Goal: Transaction & Acquisition: Book appointment/travel/reservation

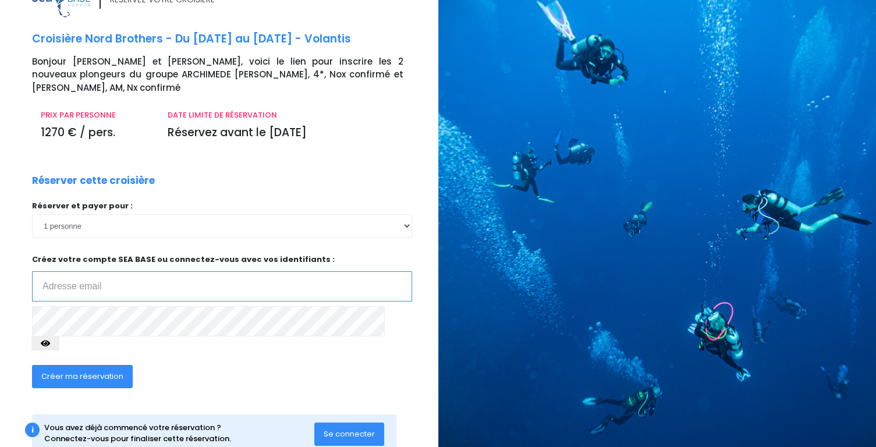
scroll to position [53, 0]
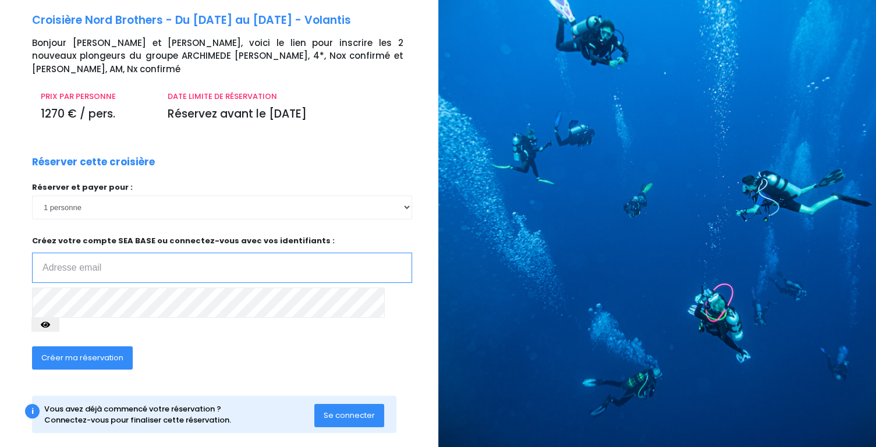
type input "[EMAIL_ADDRESS][DOMAIN_NAME]"
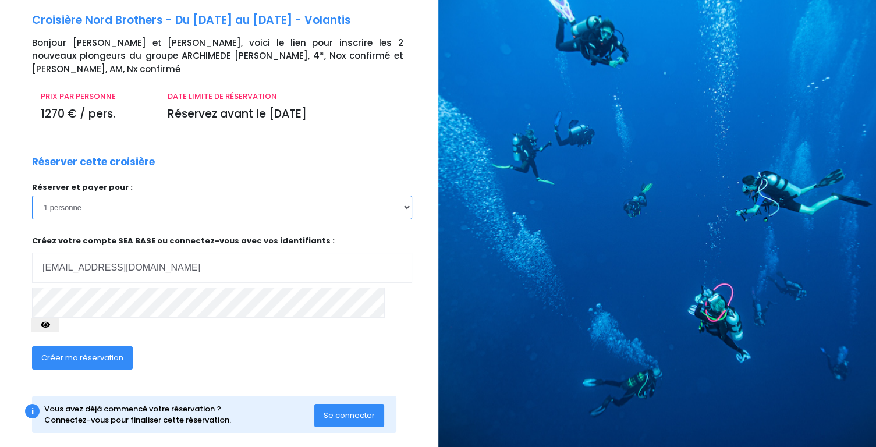
click at [404, 207] on select "1 personne 2 personnes" at bounding box center [222, 207] width 380 height 23
select select "2"
click at [32, 196] on select "1 personne 2 personnes" at bounding box center [222, 207] width 380 height 23
click at [93, 352] on span "Créer ma réservation" at bounding box center [82, 357] width 82 height 11
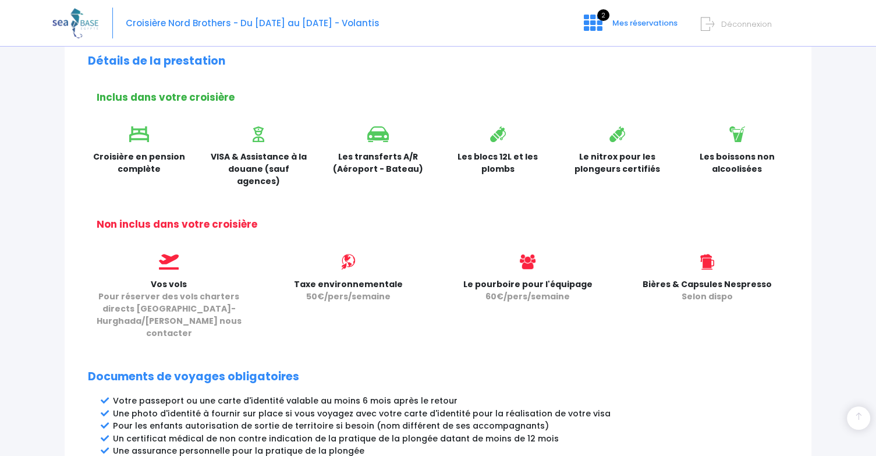
scroll to position [582, 0]
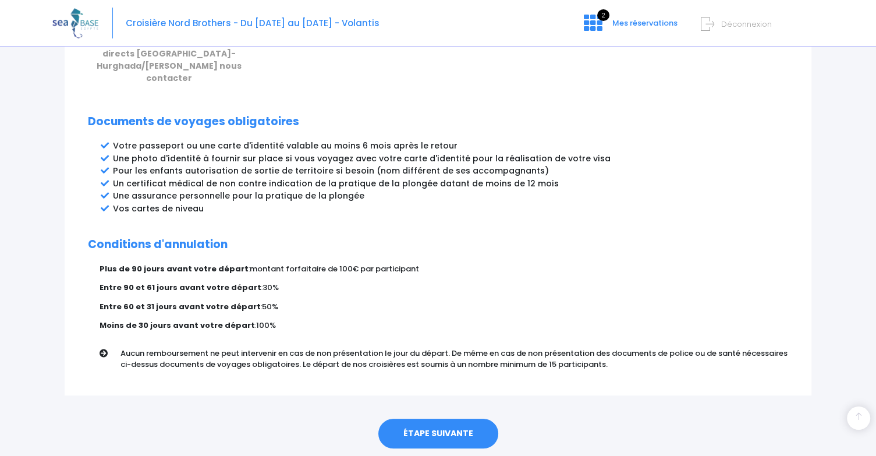
click at [429, 419] on link "ÉTAPE SUIVANTE" at bounding box center [438, 434] width 120 height 30
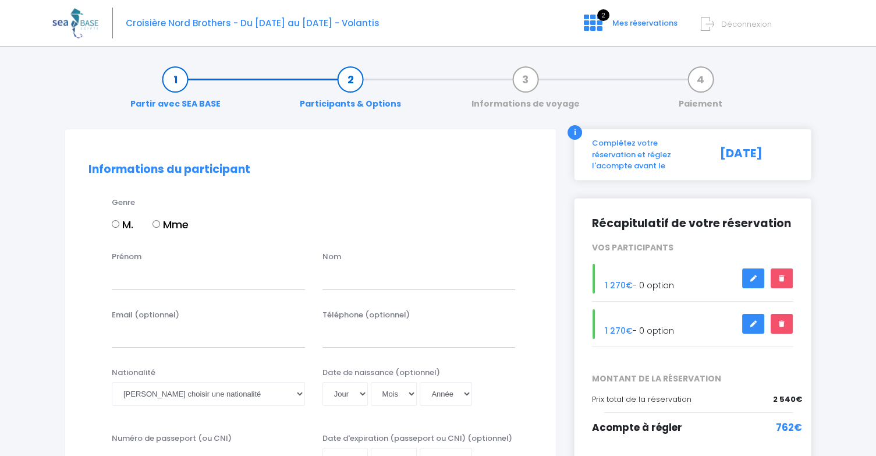
click at [114, 222] on input "M." at bounding box center [116, 224] width 8 height 8
radio input "true"
click at [149, 275] on input "Prénom" at bounding box center [208, 277] width 193 height 23
type input "Christian"
click at [347, 277] on input "text" at bounding box center [419, 277] width 193 height 23
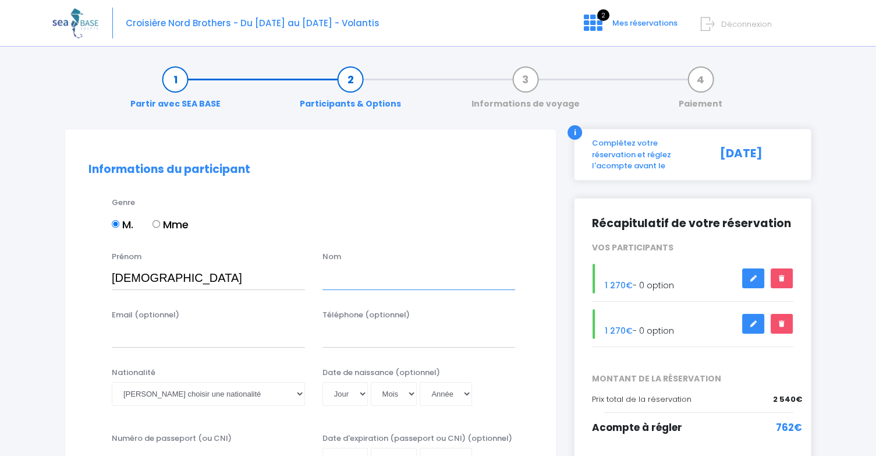
paste input "HELLEPUTTE"
type input "HELLEPUTTE"
click at [143, 335] on input "Email (optionnel)" at bounding box center [208, 335] width 193 height 23
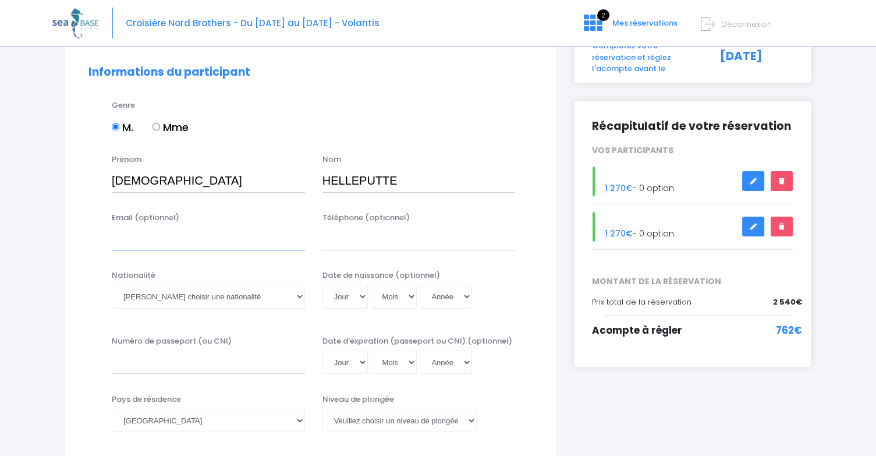
scroll to position [116, 0]
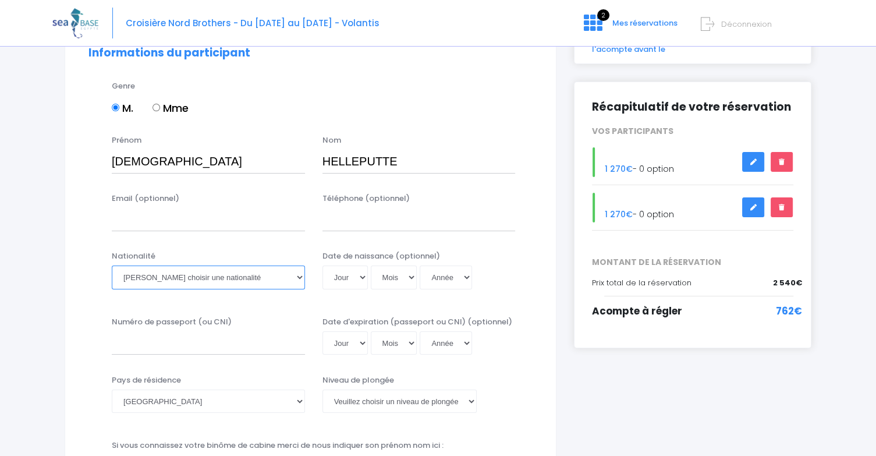
click at [212, 279] on select "Veuillez choisir une nationalité Afghane Albanaise Algerienne Allemande America…" at bounding box center [208, 277] width 193 height 23
select select "Belge"
click at [112, 266] on select "Veuillez choisir une nationalité Afghane Albanaise Algerienne Allemande America…" at bounding box center [208, 277] width 193 height 23
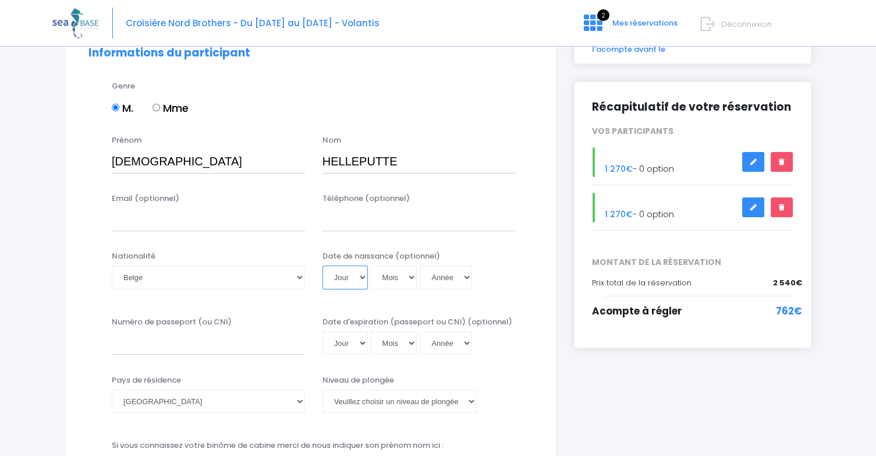
click at [352, 273] on select "Jour 01 02 03 04 05 06 07 08 09 10 11 12 13 14 15 16 17 18 19 20 21 22 23 24 25…" at bounding box center [345, 277] width 45 height 23
select select "14"
click at [387, 273] on select "Mois 01 02 03 04 05 06 07 08 09 10 11 12" at bounding box center [394, 277] width 47 height 23
select select "05"
click at [454, 284] on select "Année 2045 2044 2043 2042 2041 2040 2039 2038 2037 2036 2035 2034 2033 2032 203…" at bounding box center [446, 277] width 52 height 23
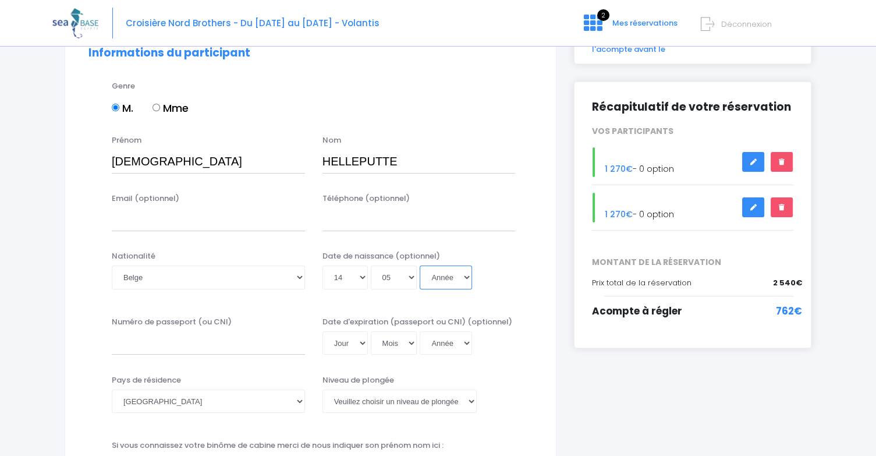
select select "1955"
type input "1955-05-14"
click at [439, 277] on select "Année 2045 2044 2043 2042 2041 2040 2039 2038 2037 2036 2035 2034 2033 2032 203…" at bounding box center [446, 277] width 52 height 23
click at [87, 288] on div "Nationalité Veuillez choisir une nationalité Afghane Albanaise Algerienne Allem…" at bounding box center [311, 277] width 462 height 54
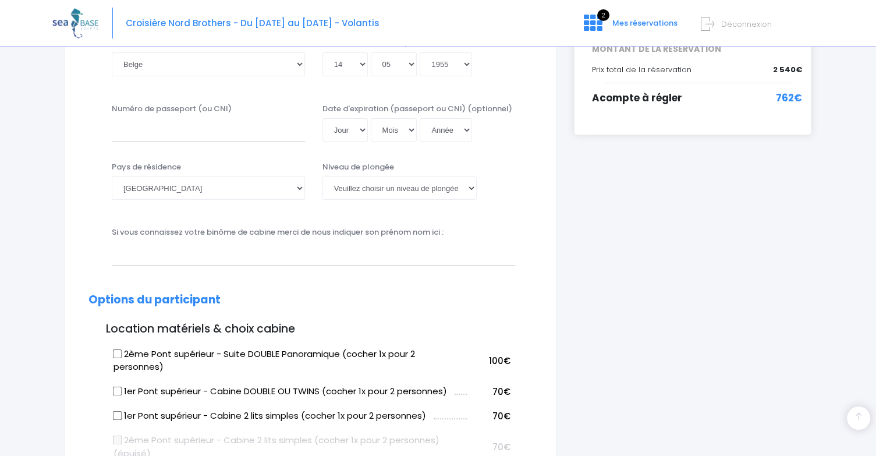
scroll to position [349, 0]
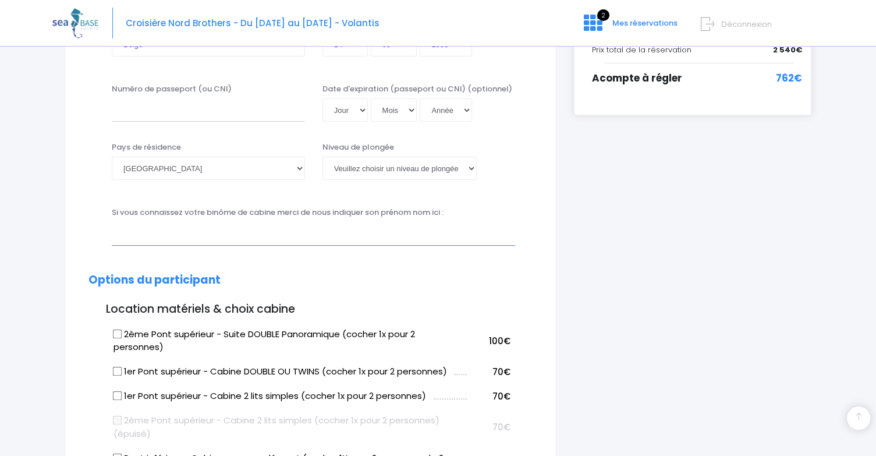
click at [177, 235] on input "text" at bounding box center [314, 233] width 404 height 23
paste input "DEMARS"
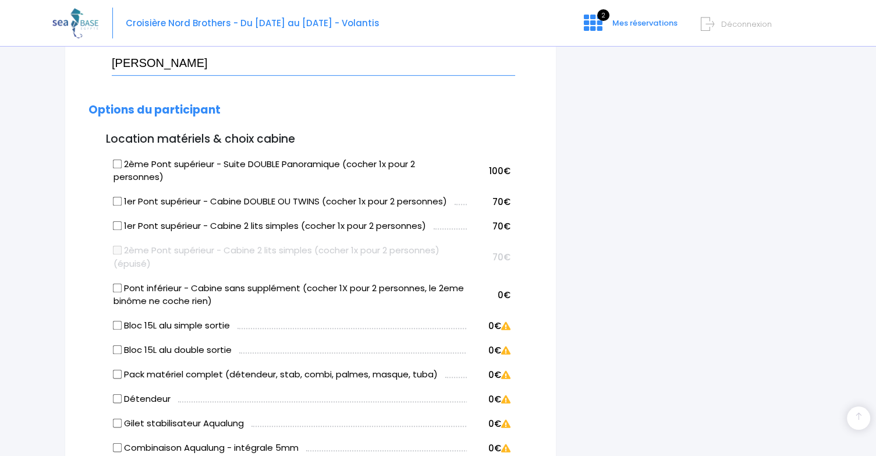
scroll to position [524, 0]
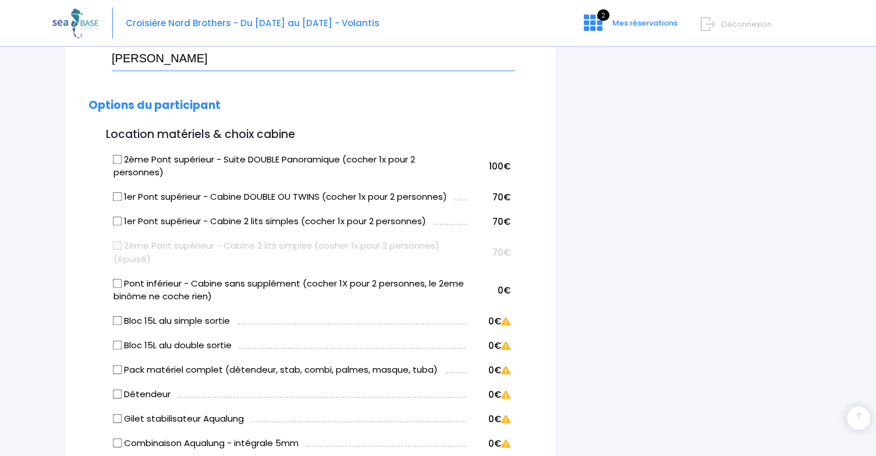
type input "Luc DEMARS"
click at [116, 282] on input "Pont inférieur - Cabine sans supplément (cocher 1X pour 2 personnes, le 2eme bi…" at bounding box center [117, 282] width 9 height 9
checkbox input "true"
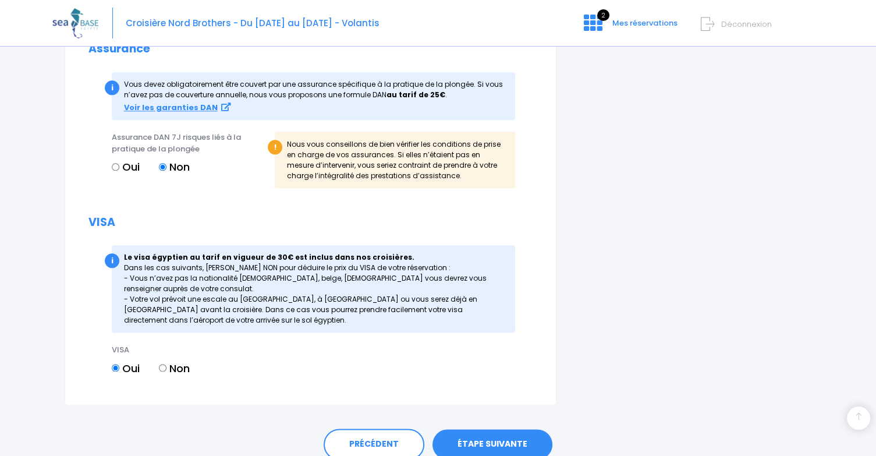
scroll to position [1377, 0]
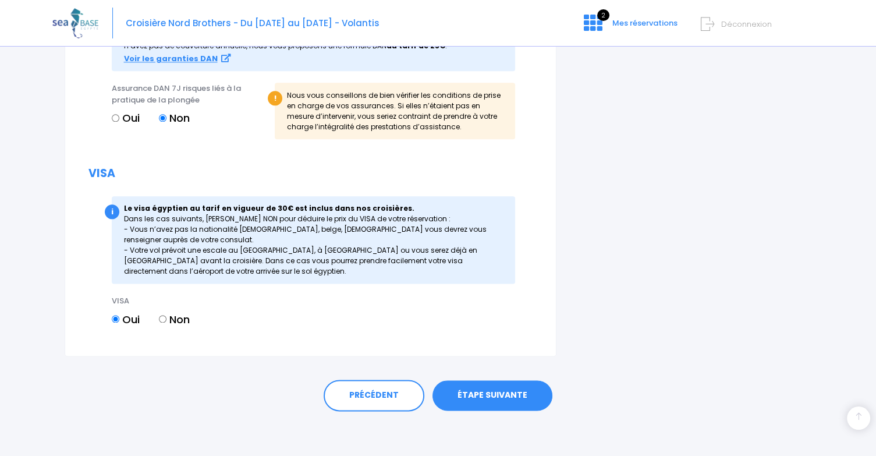
click at [490, 392] on link "ÉTAPE SUIVANTE" at bounding box center [493, 395] width 120 height 30
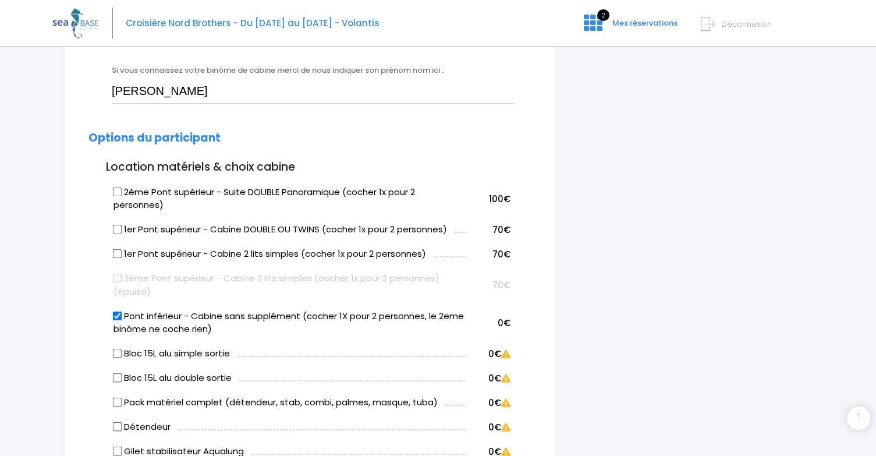
scroll to position [331, 0]
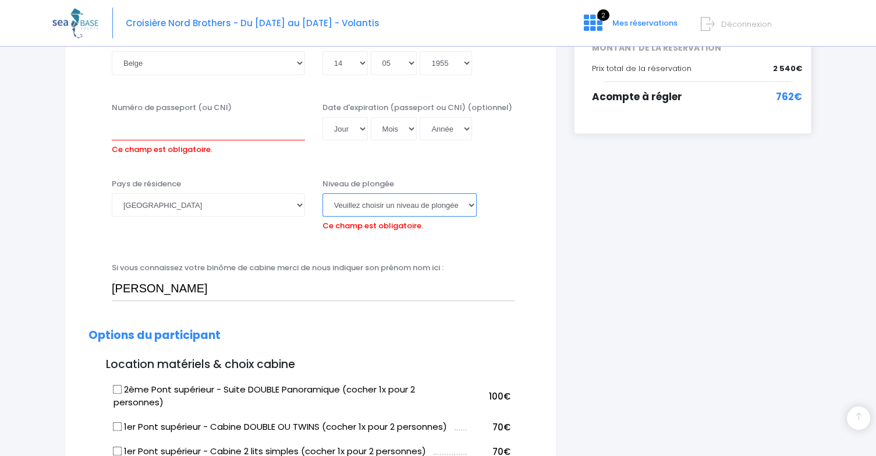
click at [405, 204] on select "Veuillez choisir un niveau de plongée Non plongeur Junior OW diver Adventure OW…" at bounding box center [400, 204] width 154 height 23
select select "N4"
click at [323, 193] on select "Veuillez choisir un niveau de plongée Non plongeur Junior OW diver Adventure OW…" at bounding box center [400, 204] width 154 height 23
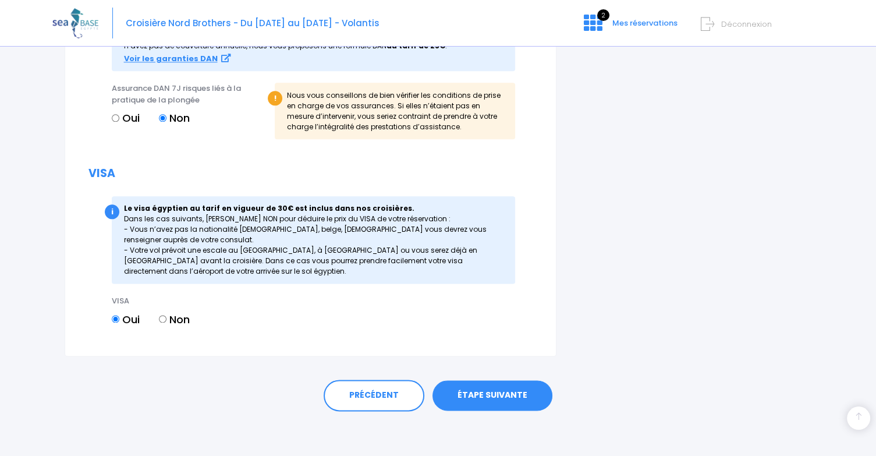
click at [489, 393] on link "ÉTAPE SUIVANTE" at bounding box center [493, 395] width 120 height 30
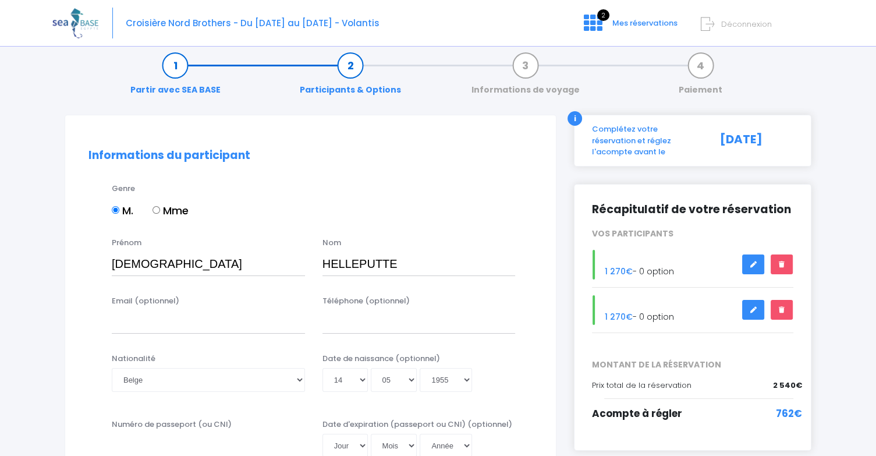
scroll to position [0, 0]
